Goal: Use online tool/utility: Use online tool/utility

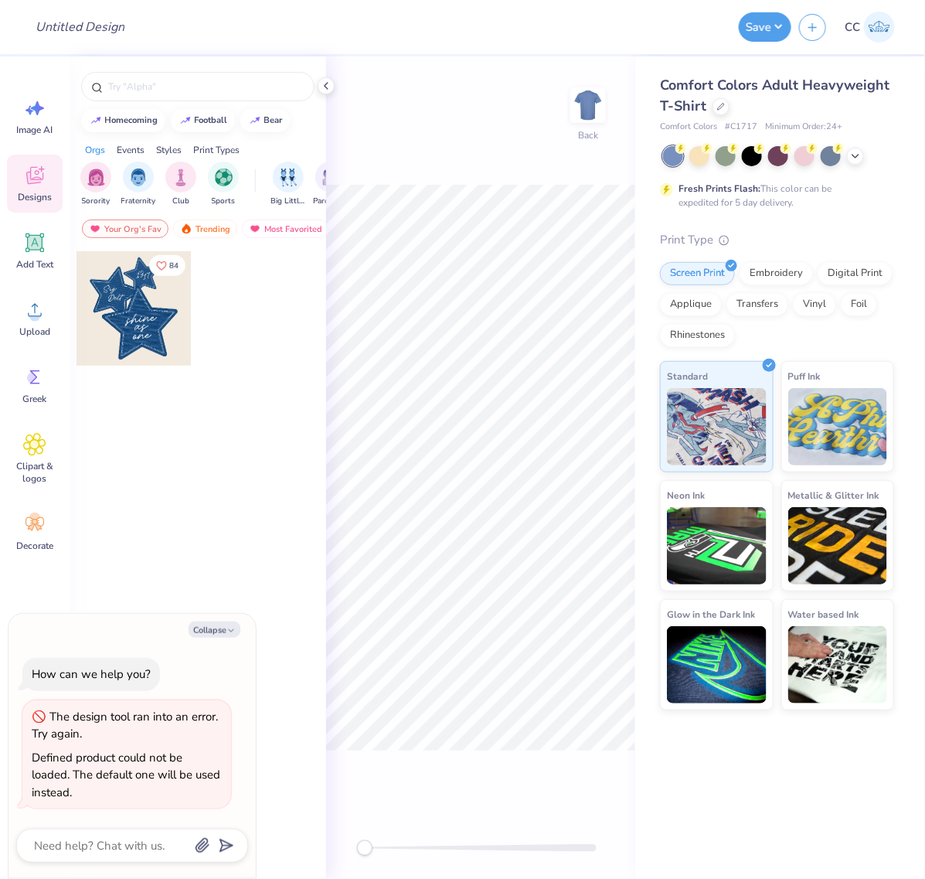
type textarea "x"
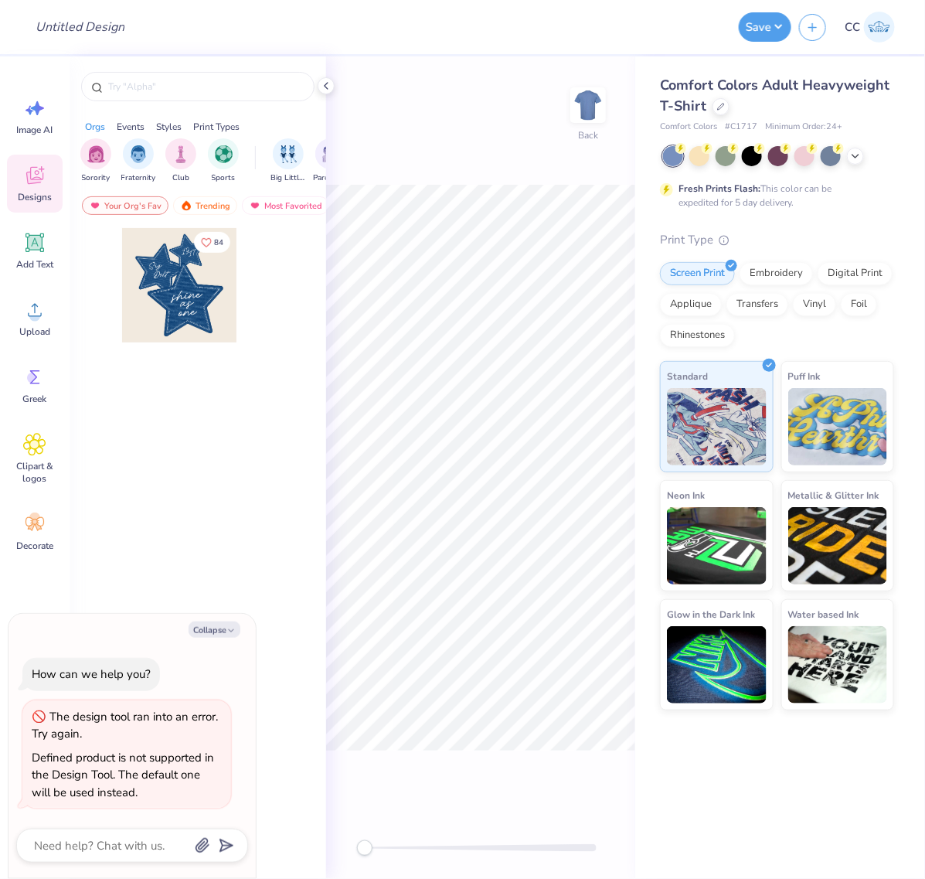
type textarea "x"
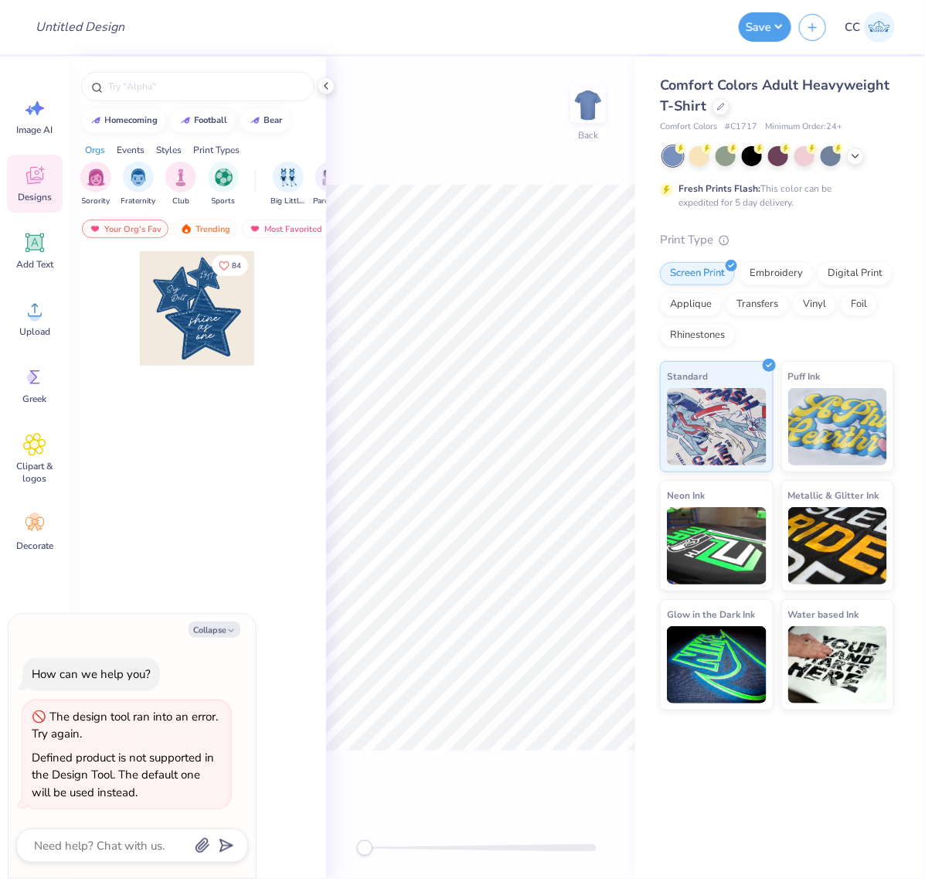
type textarea "x"
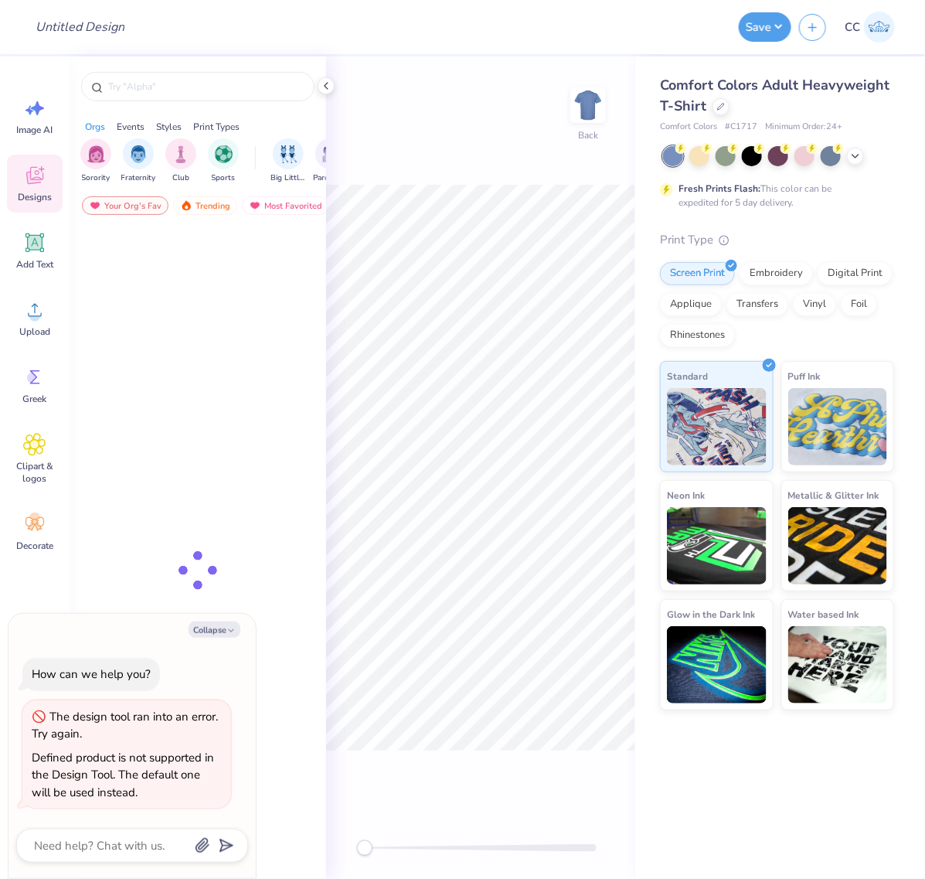
type textarea "x"
